Goal: Navigation & Orientation: Go to known website

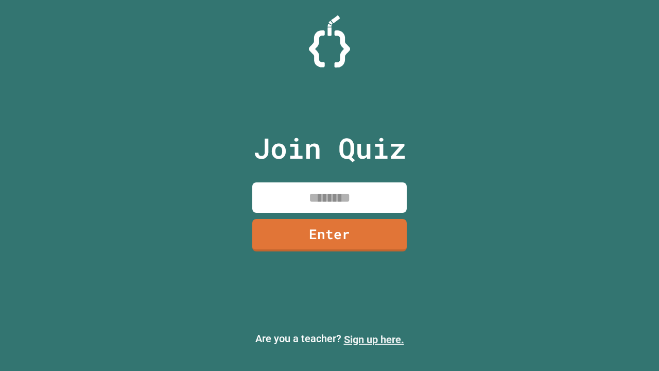
click at [374, 339] on link "Sign up here." at bounding box center [374, 339] width 60 height 12
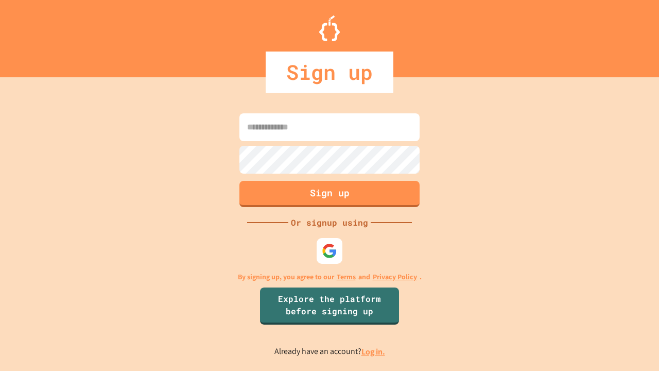
click at [374, 351] on link "Log in." at bounding box center [373, 351] width 24 height 11
